Goal: Register for event/course

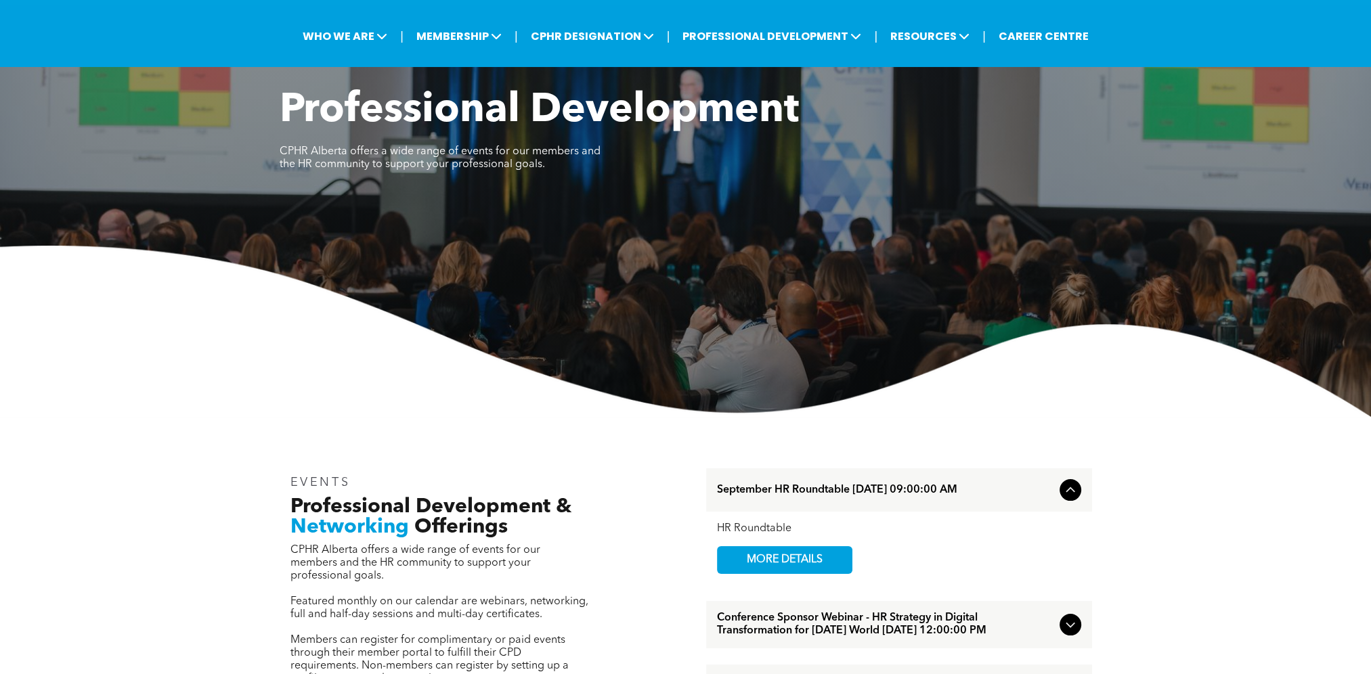
scroll to position [339, 0]
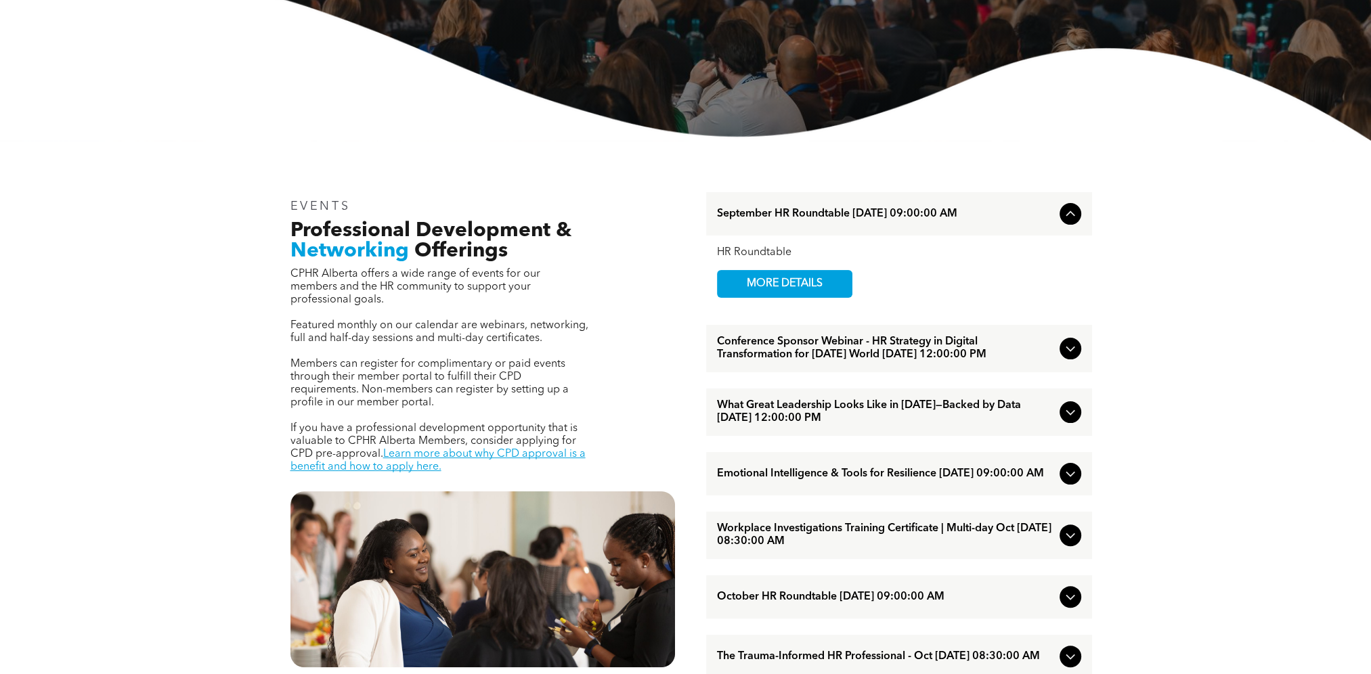
click at [756, 351] on icon at bounding box center [1070, 349] width 16 height 16
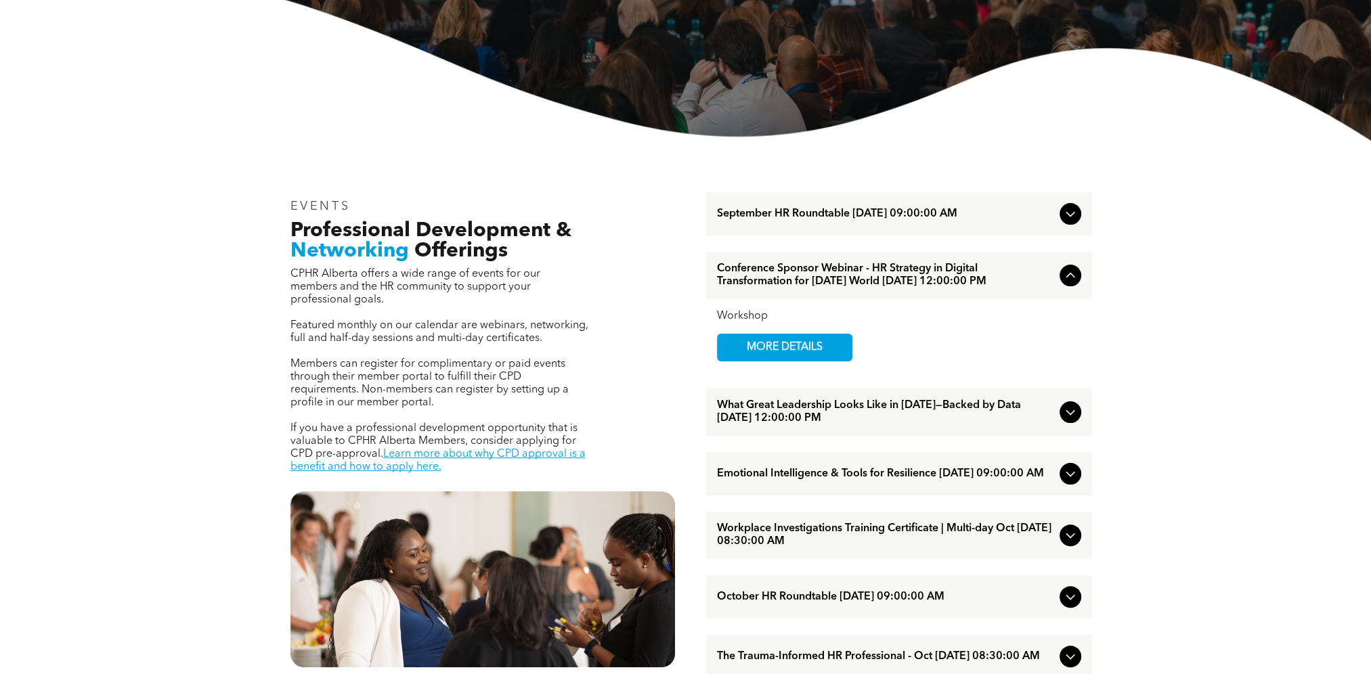
click at [756, 283] on icon at bounding box center [1070, 275] width 16 height 16
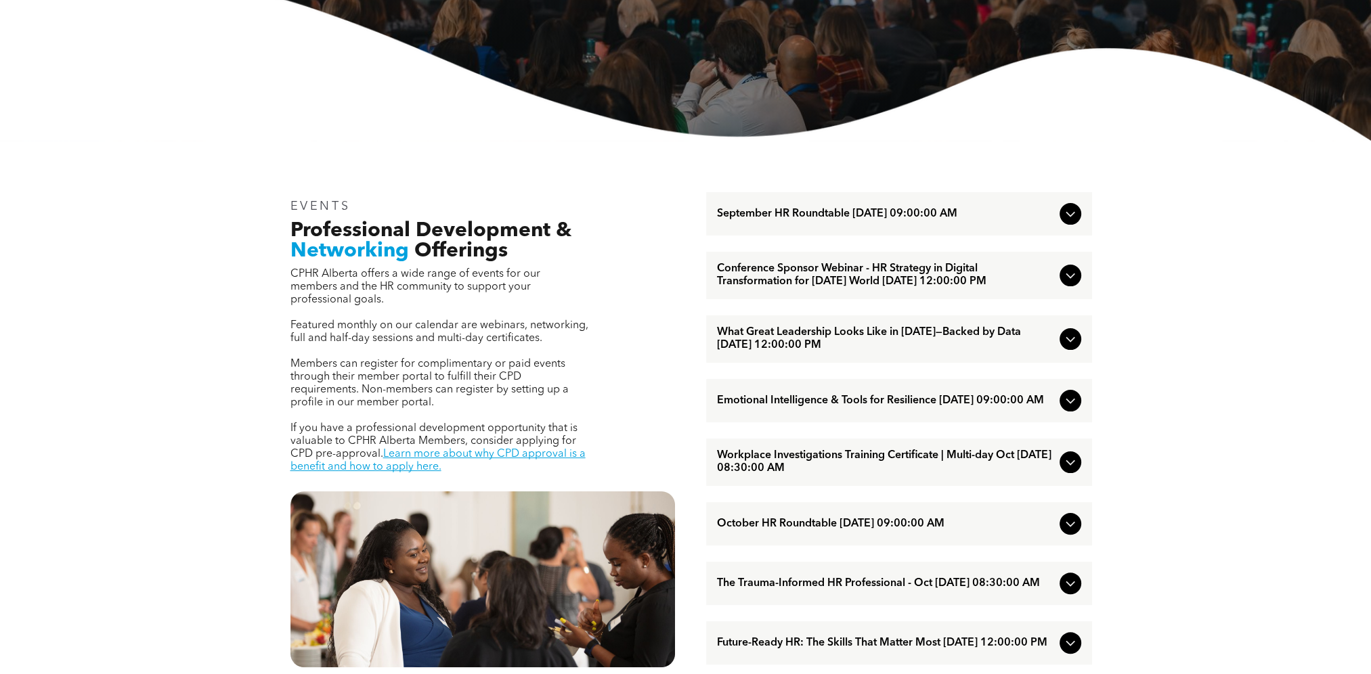
click at [756, 373] on icon at bounding box center [1070, 401] width 16 height 16
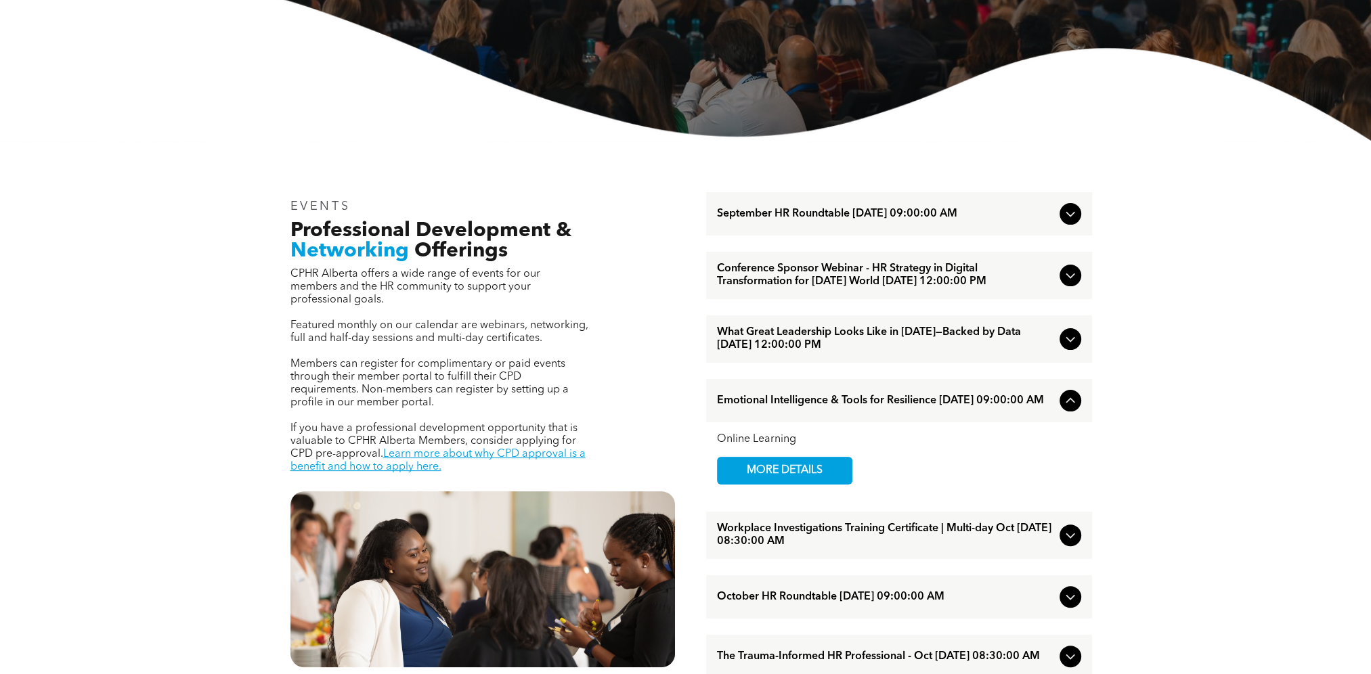
click at [756, 373] on icon at bounding box center [1070, 401] width 16 height 16
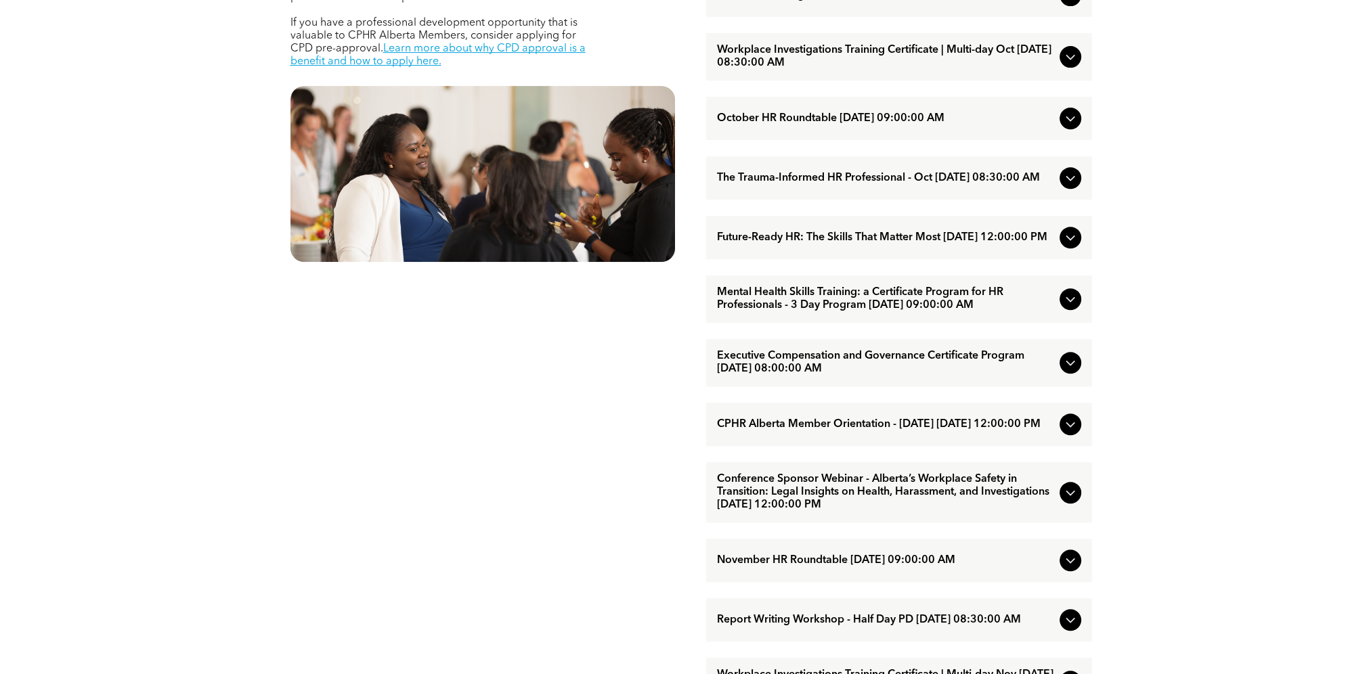
scroll to position [813, 0]
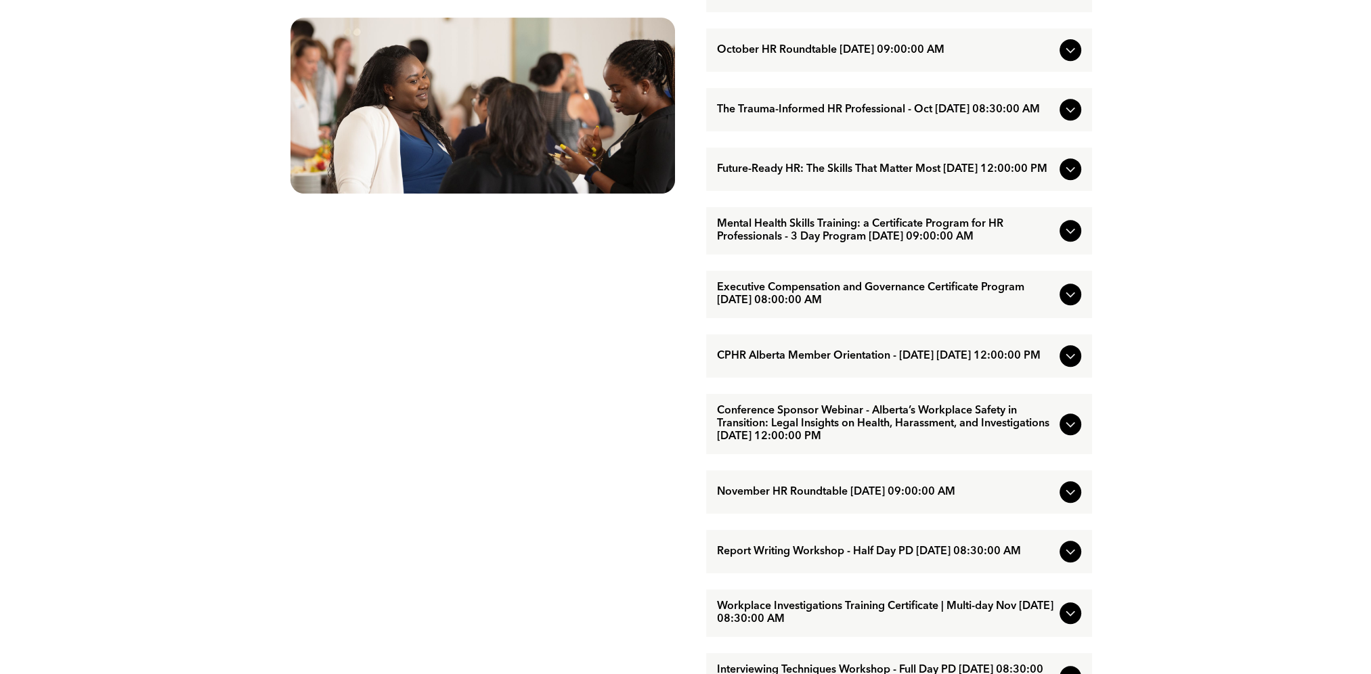
click at [756, 239] on icon at bounding box center [1070, 231] width 16 height 16
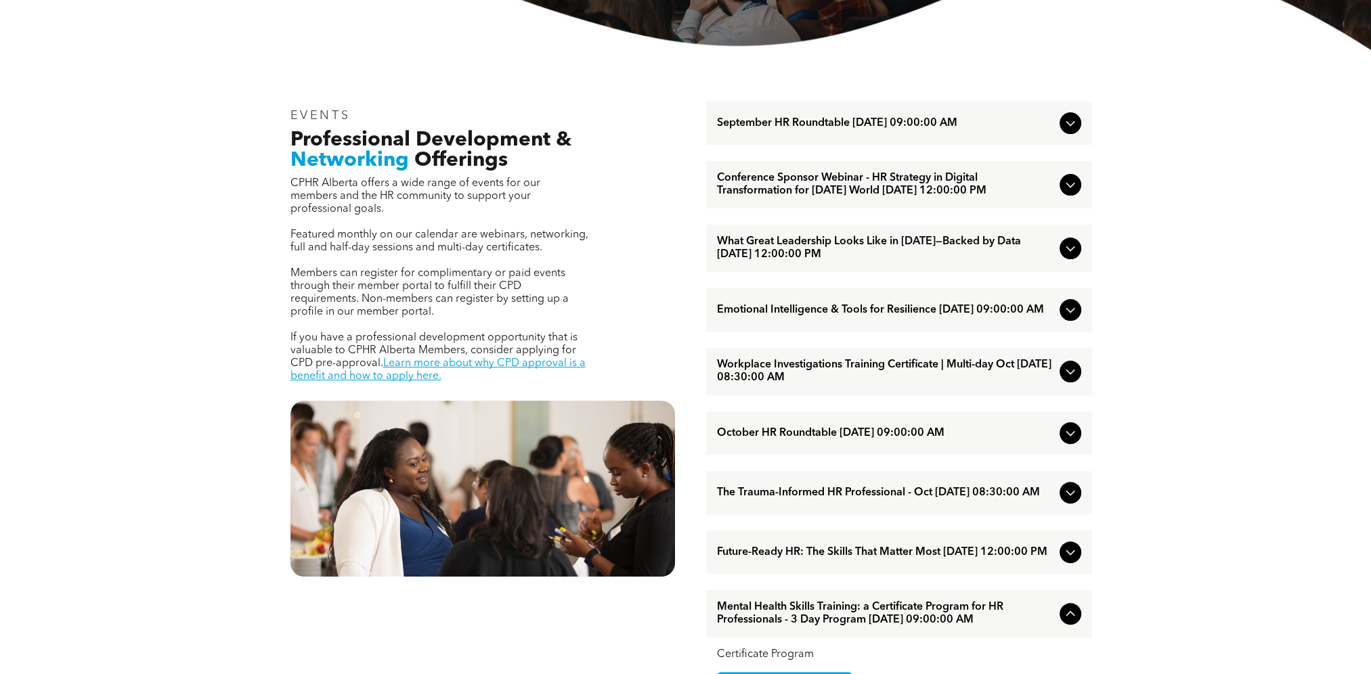
scroll to position [406, 0]
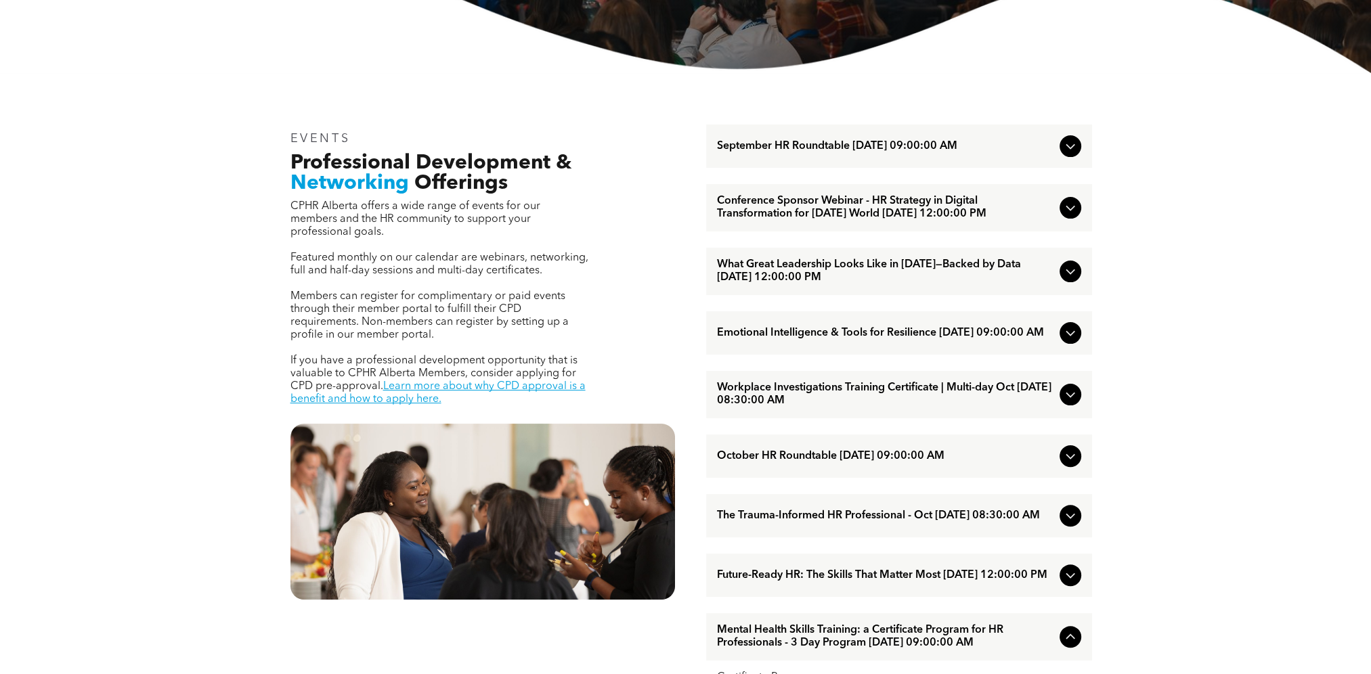
click at [756, 211] on icon at bounding box center [1070, 208] width 9 height 5
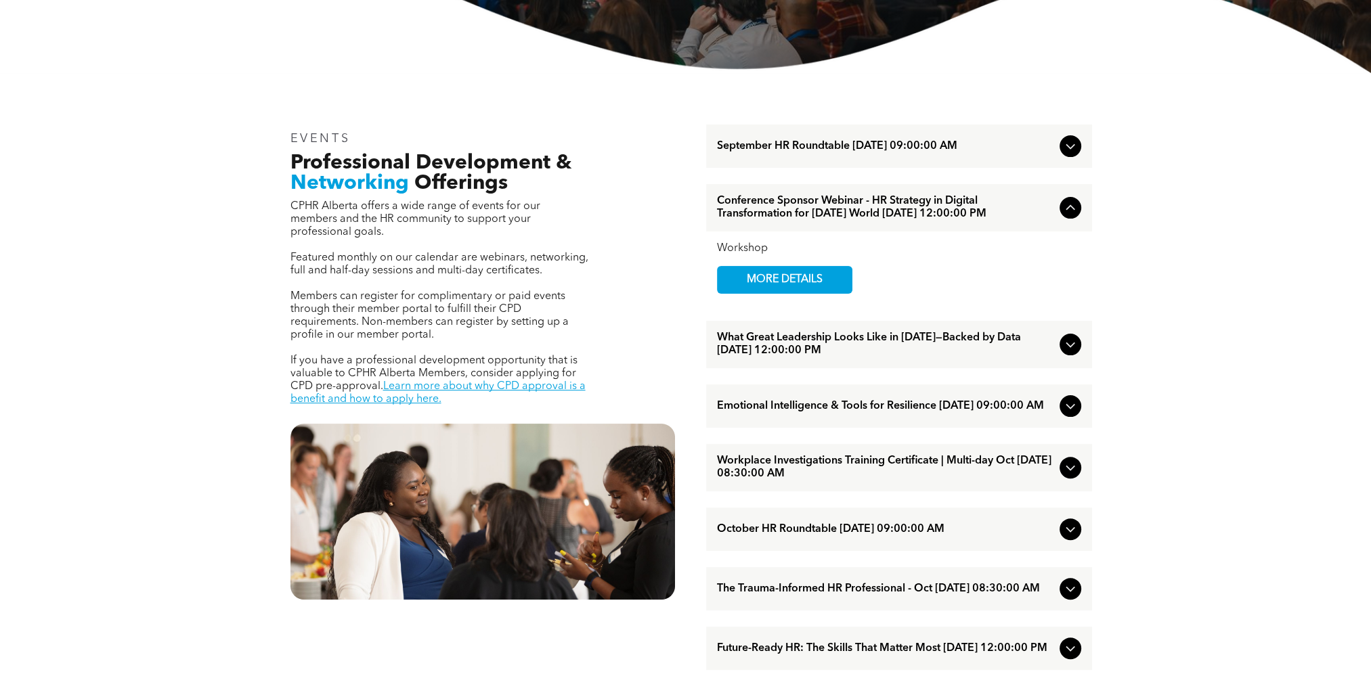
click at [756, 373] on icon at bounding box center [1070, 468] width 16 height 16
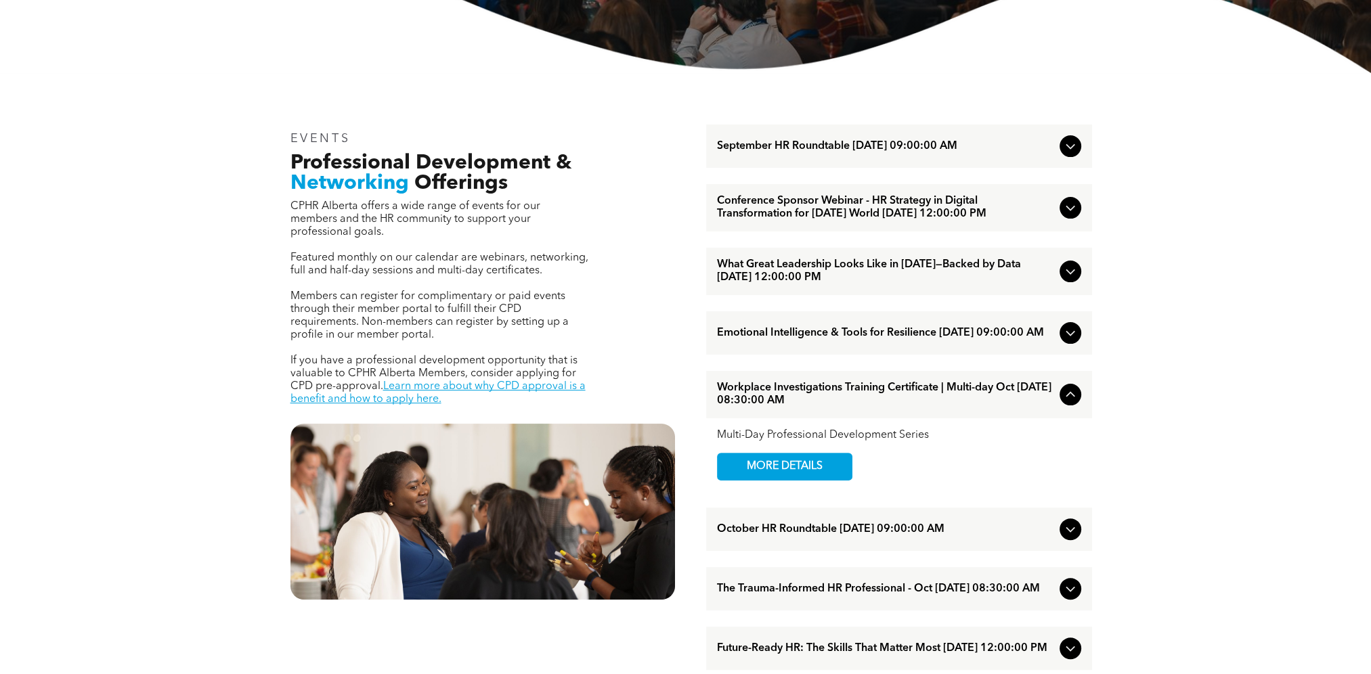
click at [756, 373] on link "MORE DETAILS" at bounding box center [784, 467] width 135 height 28
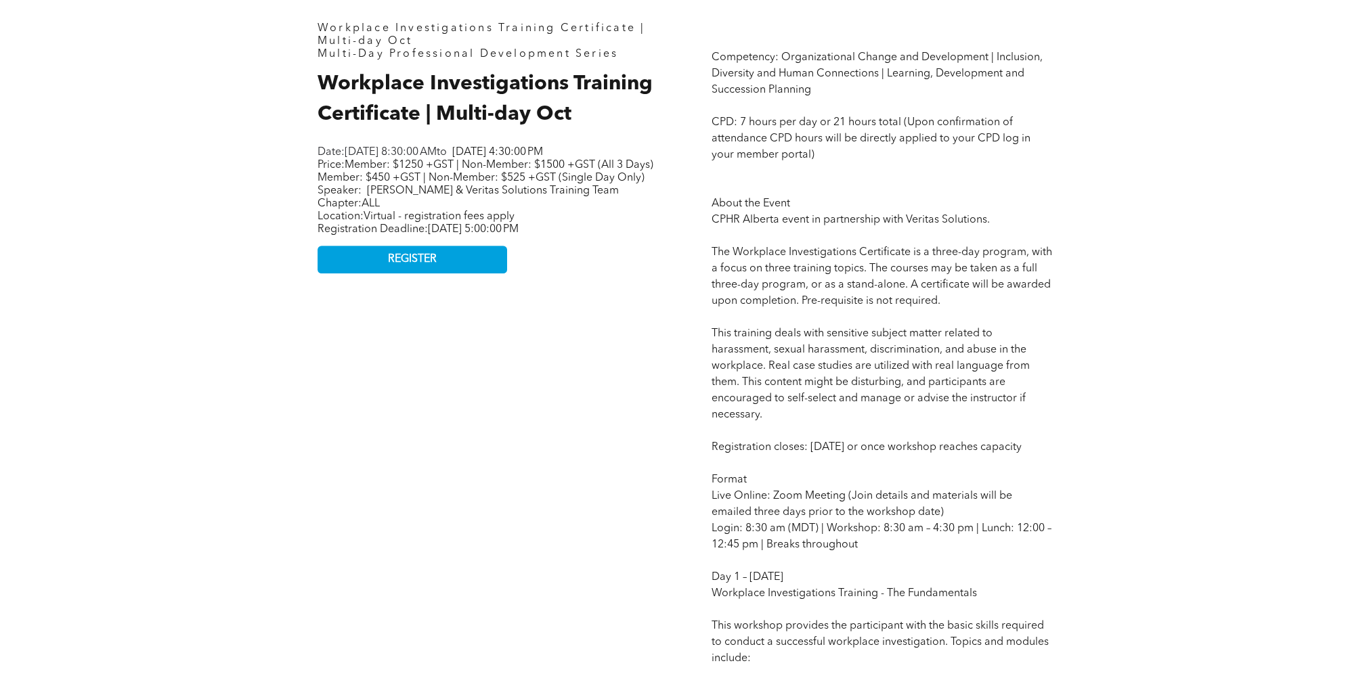
scroll to position [542, 0]
